Goal: Transaction & Acquisition: Book appointment/travel/reservation

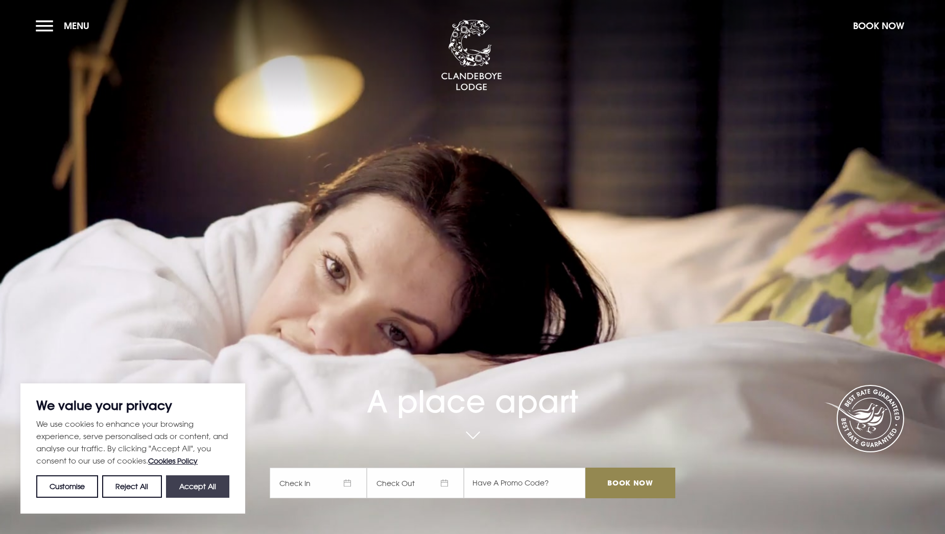
click at [206, 485] on button "Accept All" at bounding box center [197, 486] width 63 height 22
checkbox input "true"
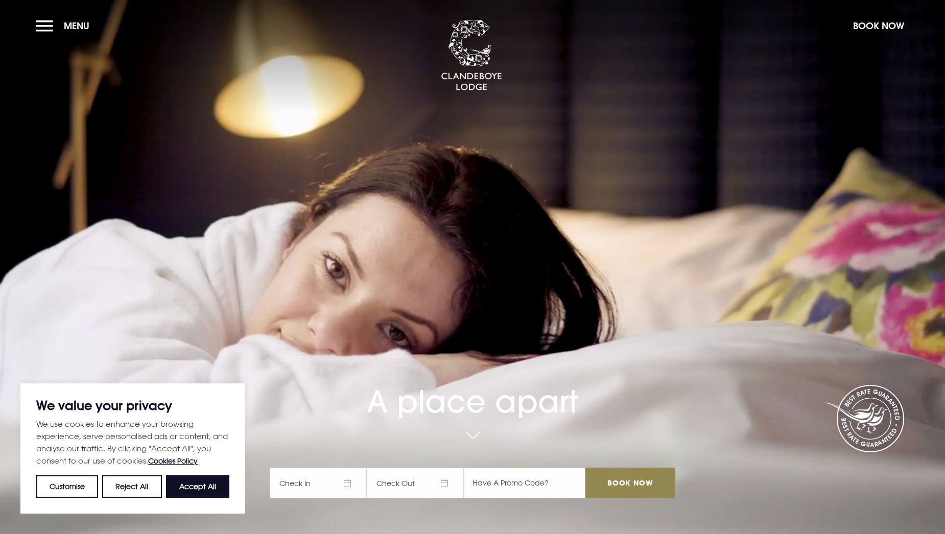
checkbox input "true"
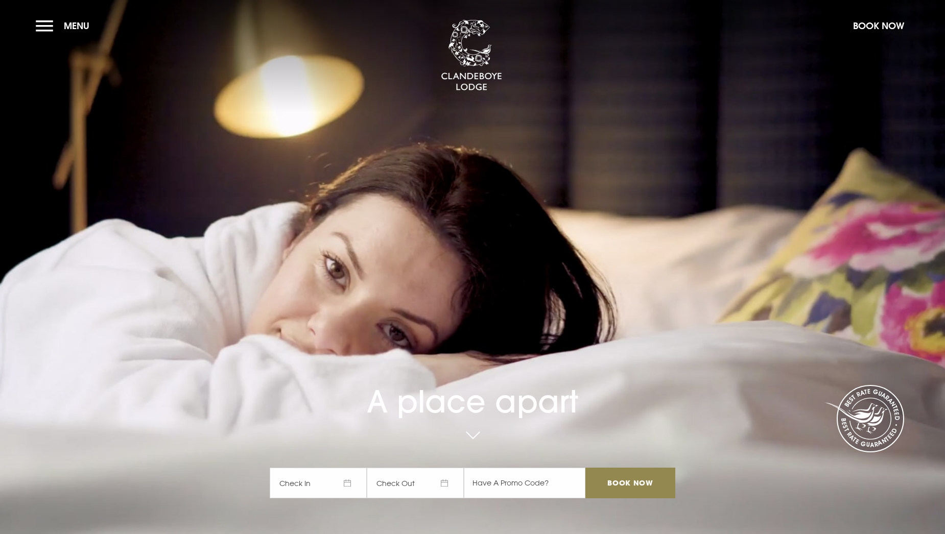
click at [303, 487] on span "Check In" at bounding box center [318, 483] width 97 height 31
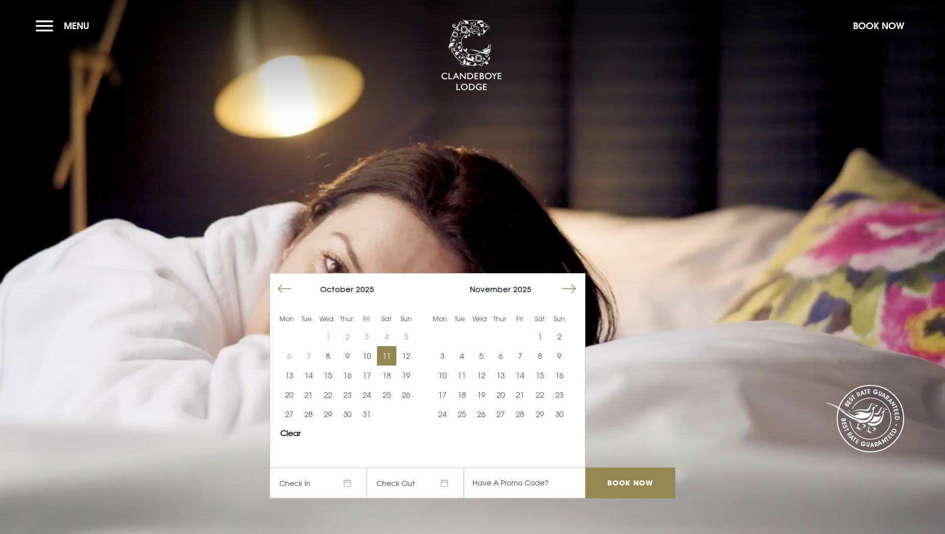
click at [395, 357] on button "11" at bounding box center [386, 355] width 19 height 19
click at [413, 357] on button "12" at bounding box center [405, 355] width 19 height 19
click at [620, 487] on input "Book Now" at bounding box center [630, 483] width 90 height 31
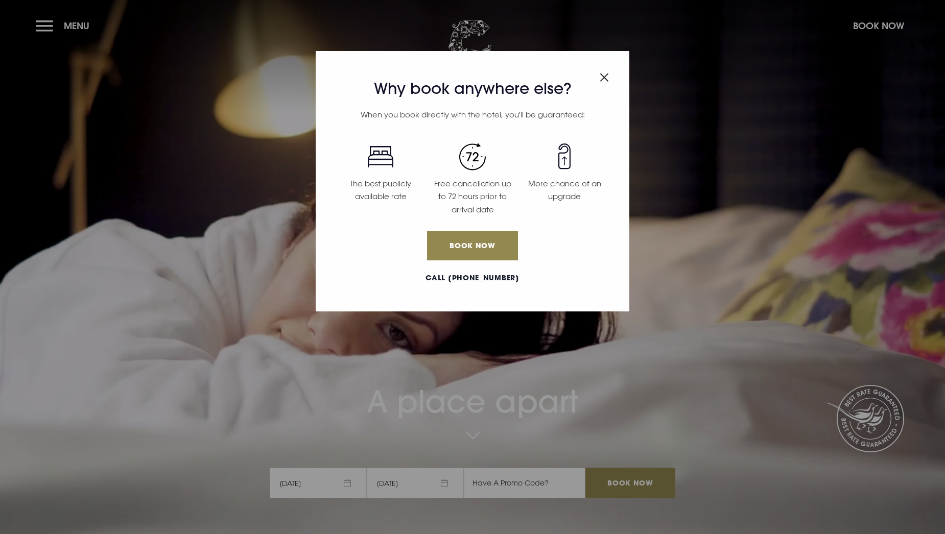
click at [603, 78] on img "Close modal" at bounding box center [604, 77] width 9 height 9
